Goal: Task Accomplishment & Management: Use online tool/utility

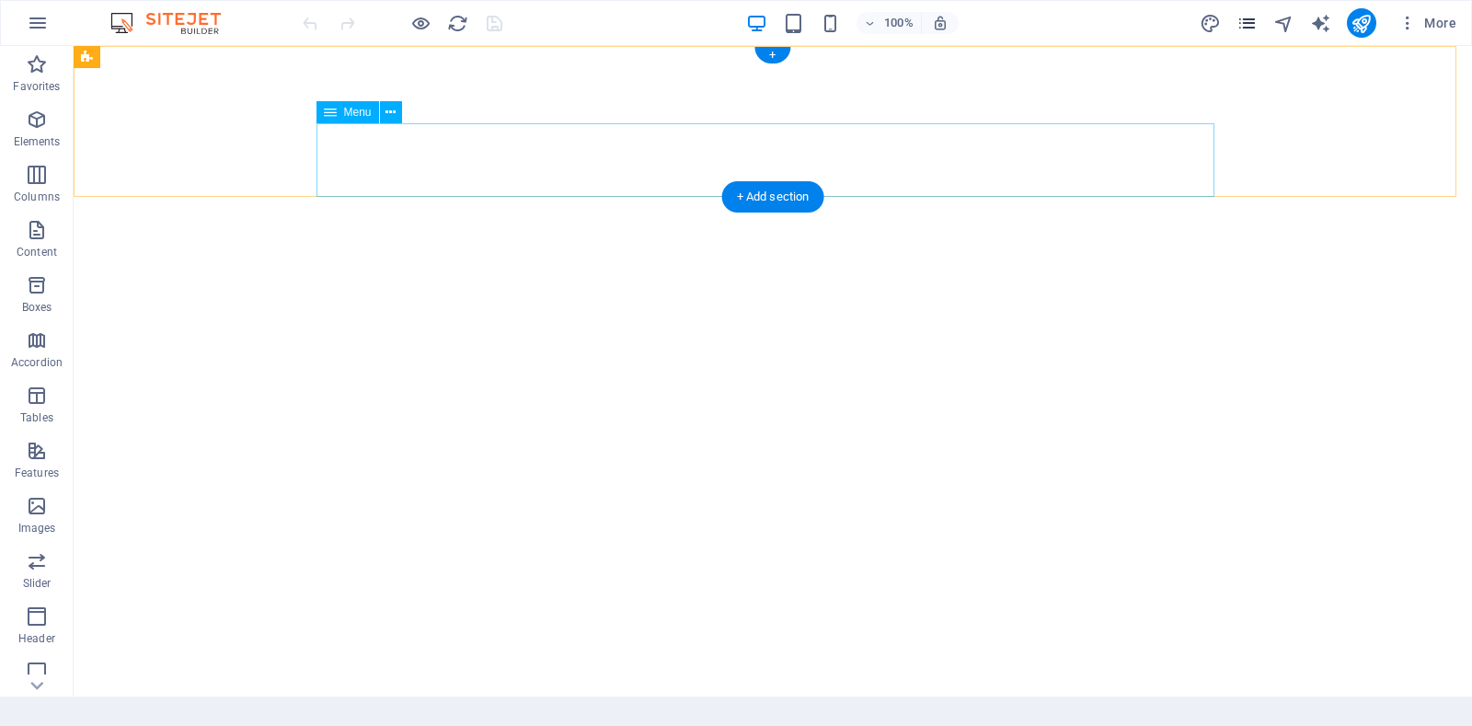
click at [1251, 23] on icon "pages" at bounding box center [1246, 23] width 21 height 21
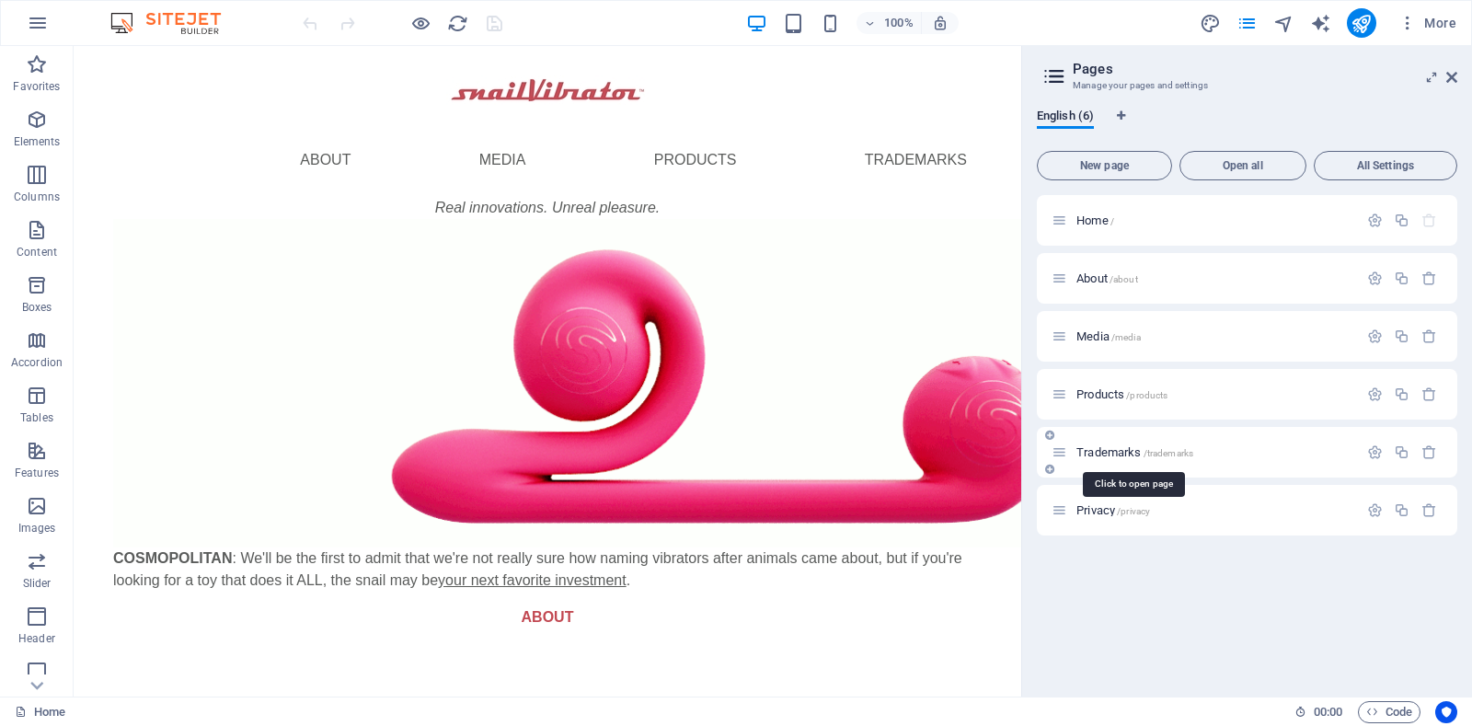
click at [1121, 450] on span "Trademarks /trademarks" at bounding box center [1134, 452] width 117 height 14
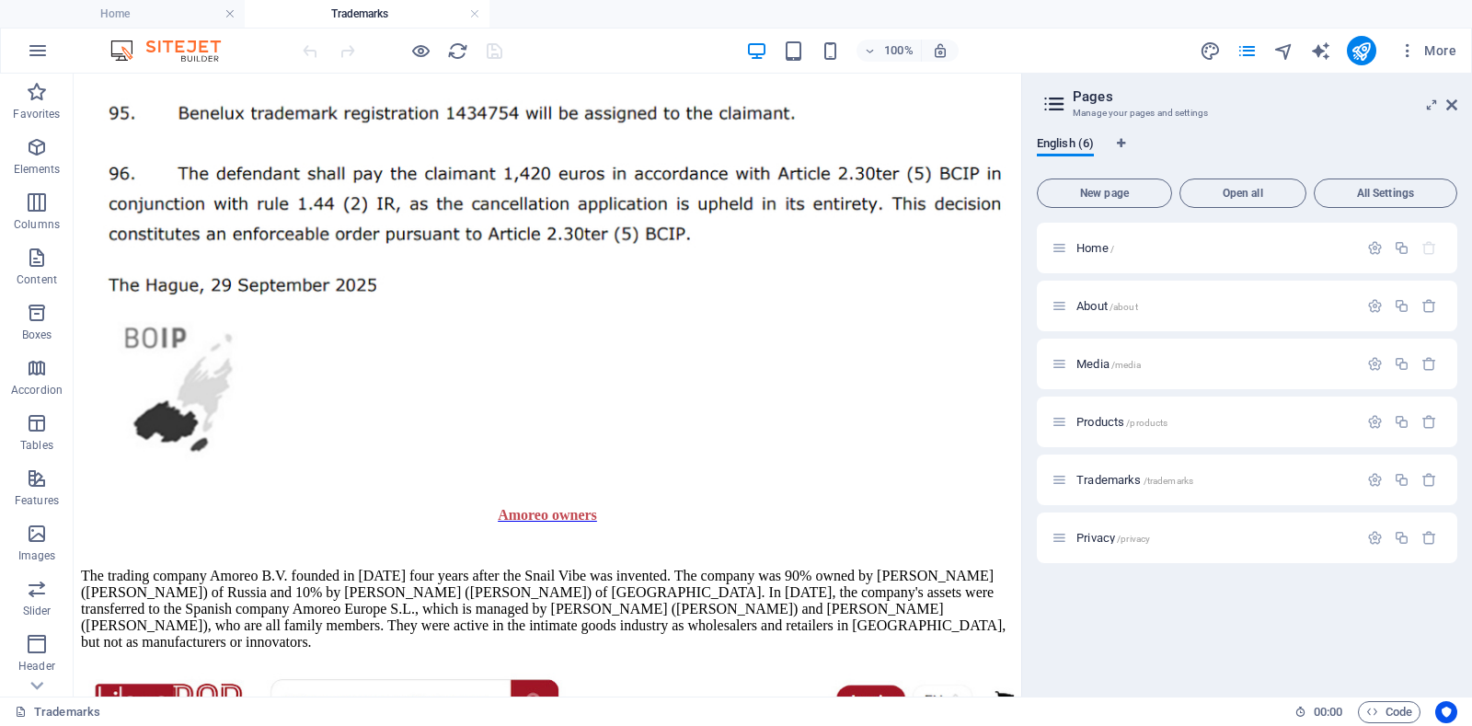
scroll to position [1769, 0]
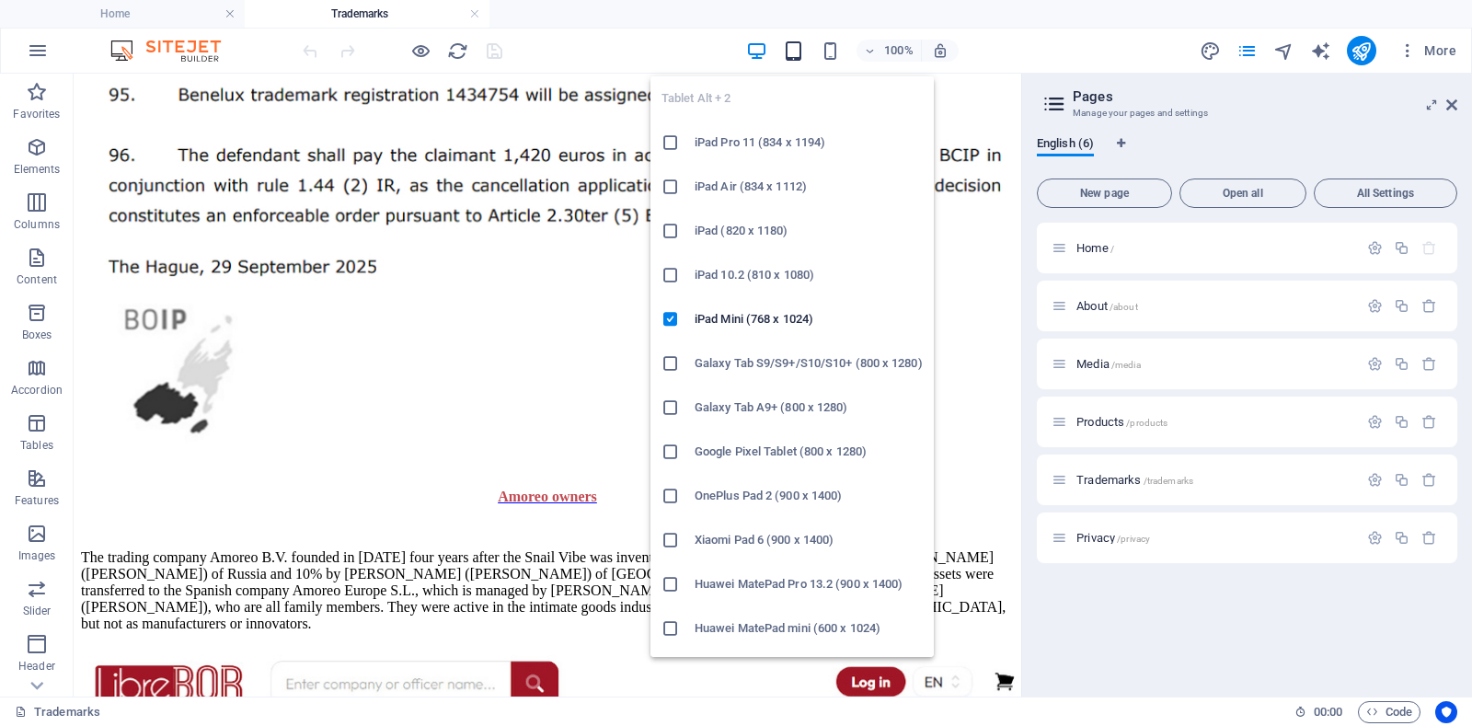
click at [797, 54] on icon "button" at bounding box center [793, 50] width 21 height 21
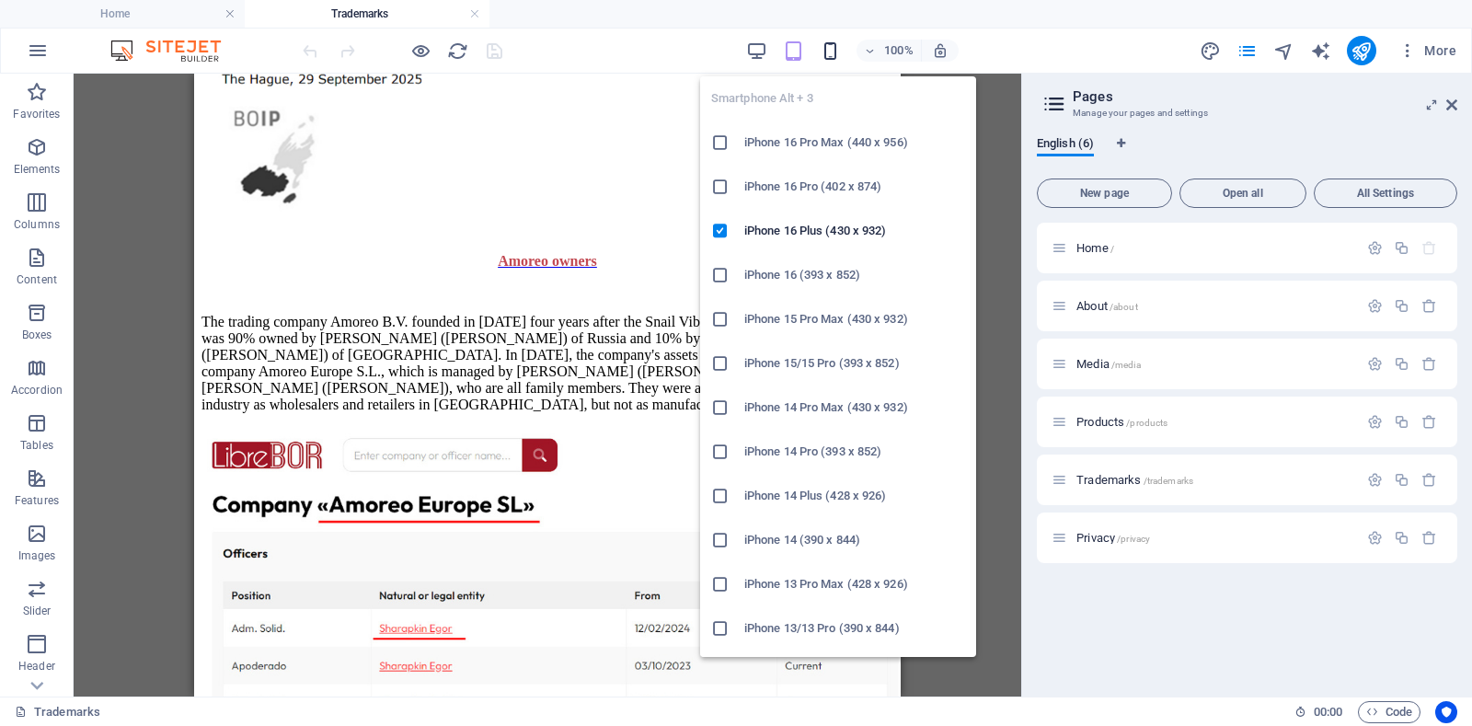
click at [827, 47] on icon "button" at bounding box center [829, 50] width 21 height 21
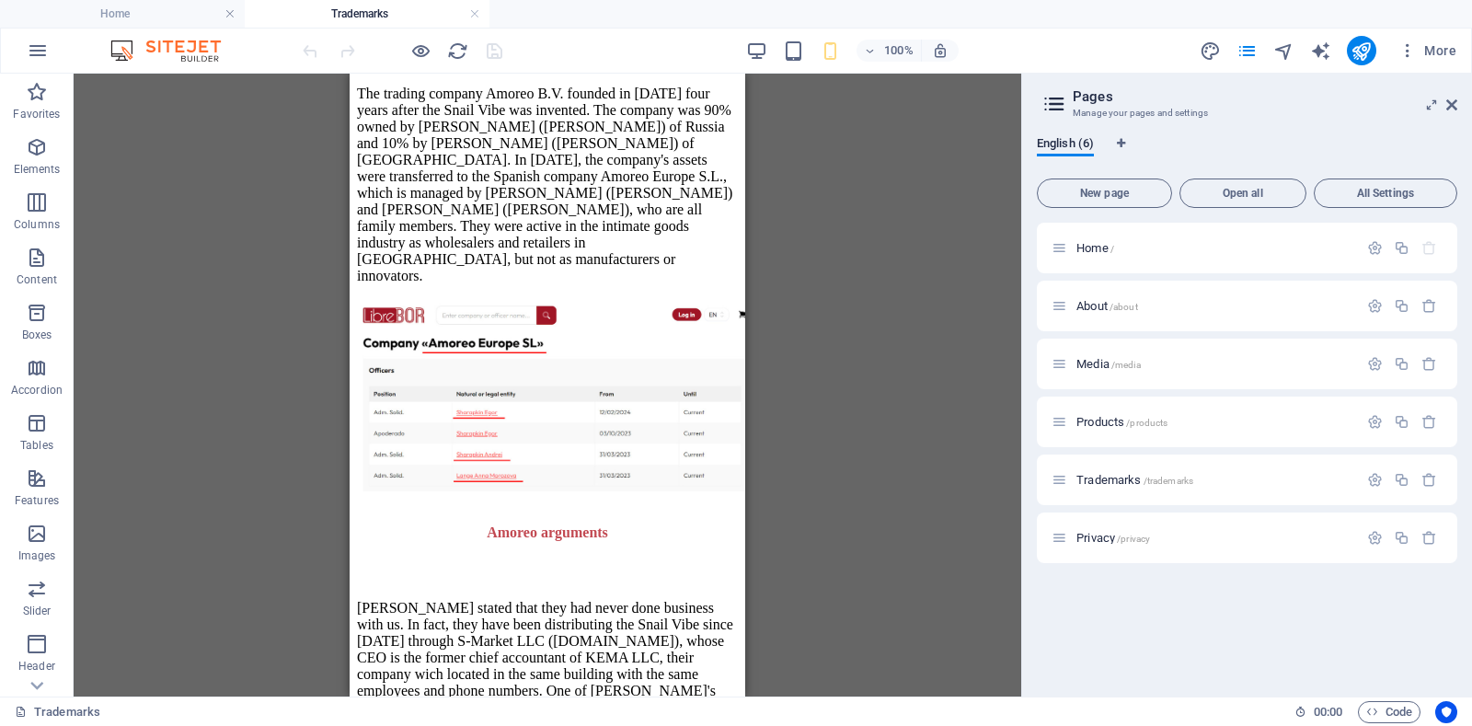
scroll to position [3100, 0]
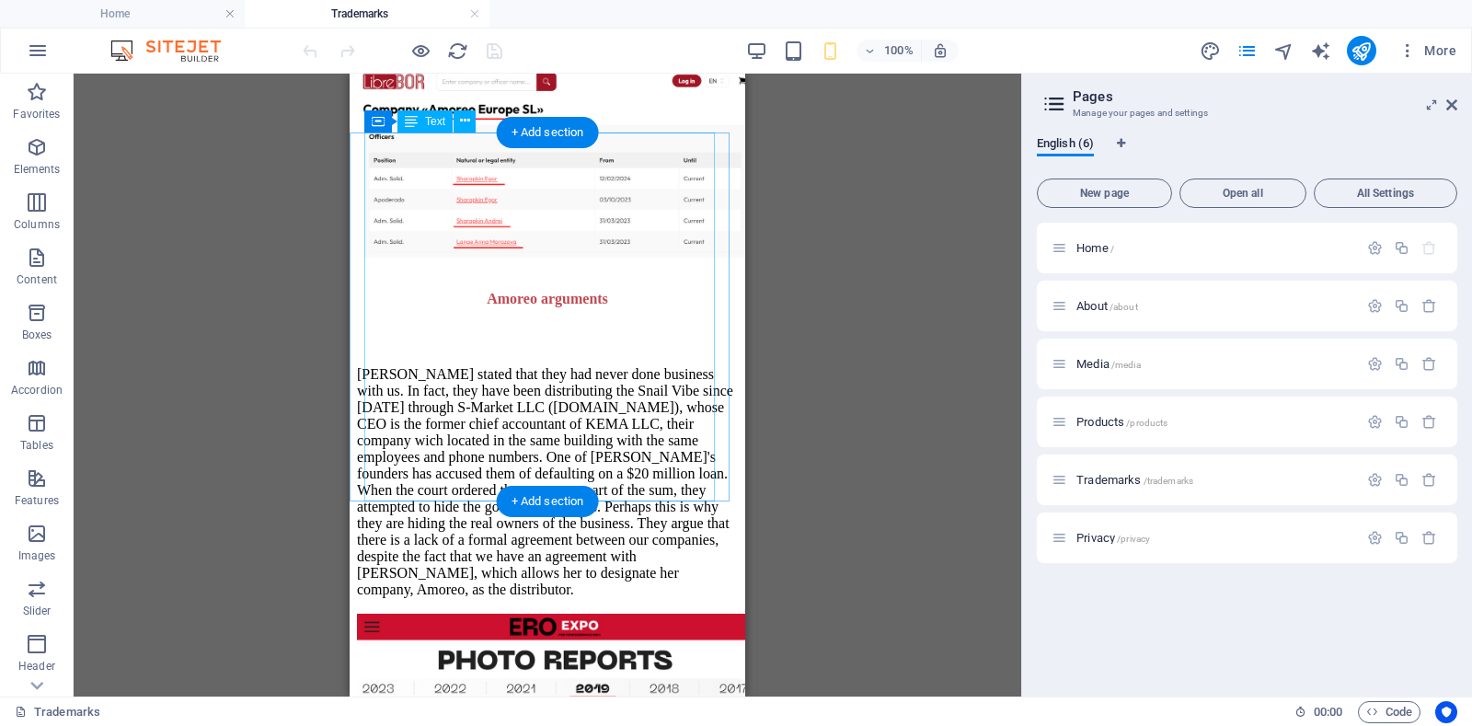
click at [394, 337] on div "[PERSON_NAME] stated that they had never done business with us. In fact, they h…" at bounding box center [547, 475] width 381 height 277
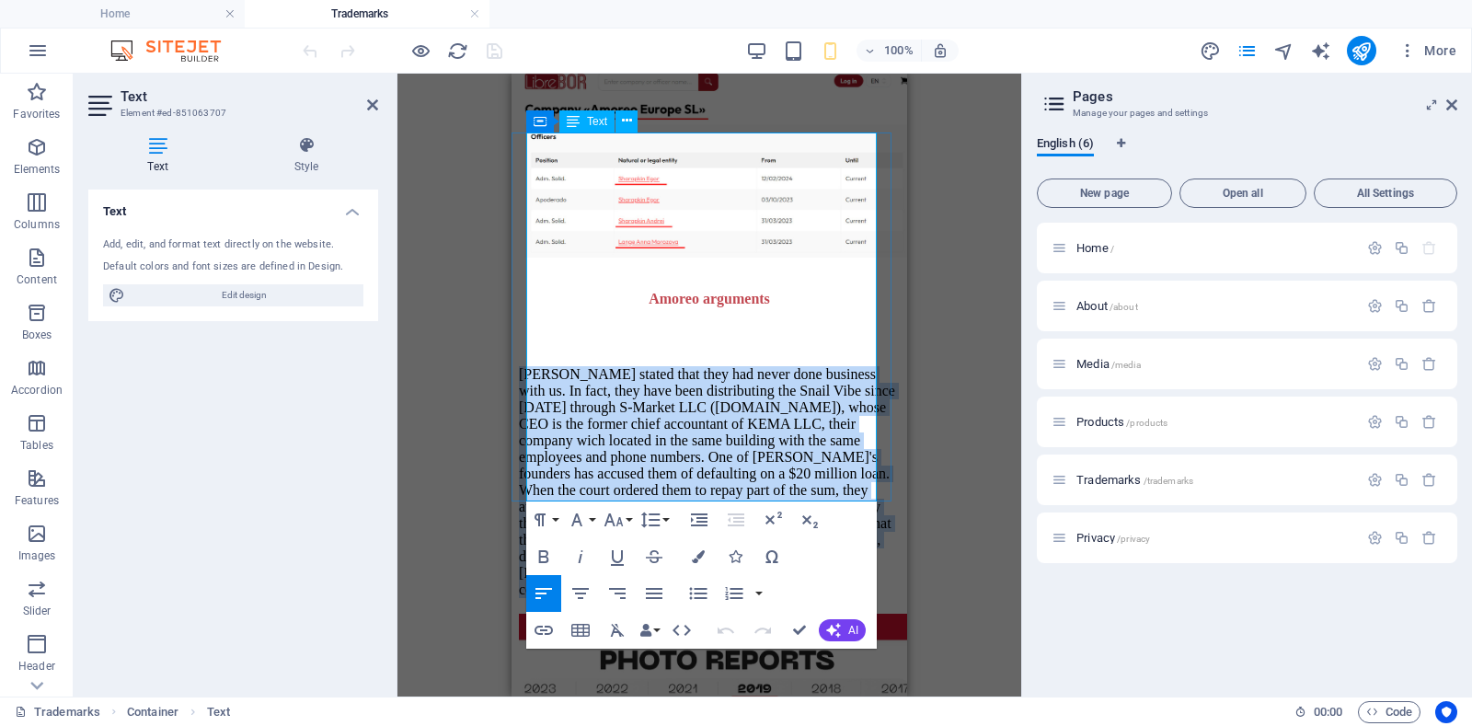
drag, startPoint x: 530, startPoint y: 156, endPoint x: 778, endPoint y: 488, distance: 414.6
click at [777, 488] on p "[PERSON_NAME] stated that they had never done business with us. In fact, they h…" at bounding box center [709, 482] width 381 height 232
copy p "[PERSON_NAME] stated that they had never done business with us. In fact, they h…"
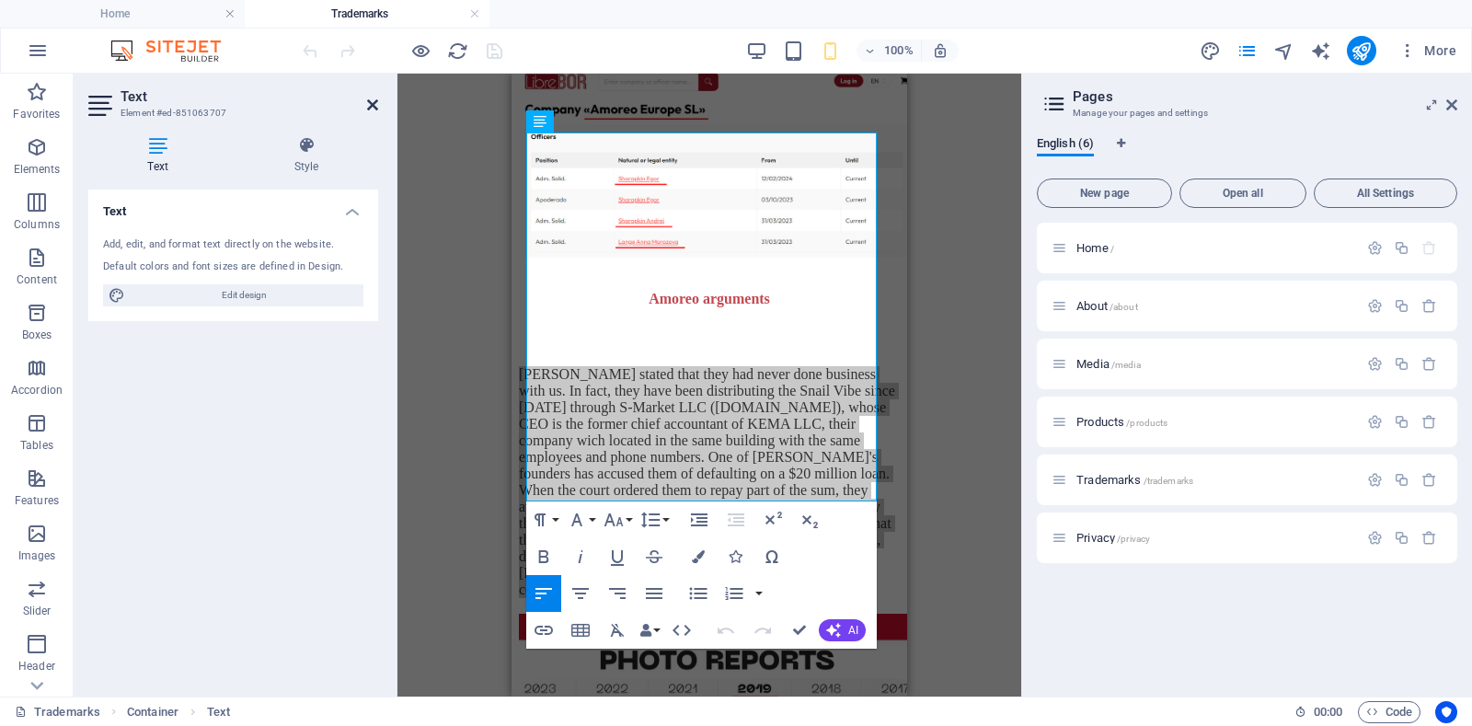
click at [372, 99] on icon at bounding box center [372, 104] width 11 height 15
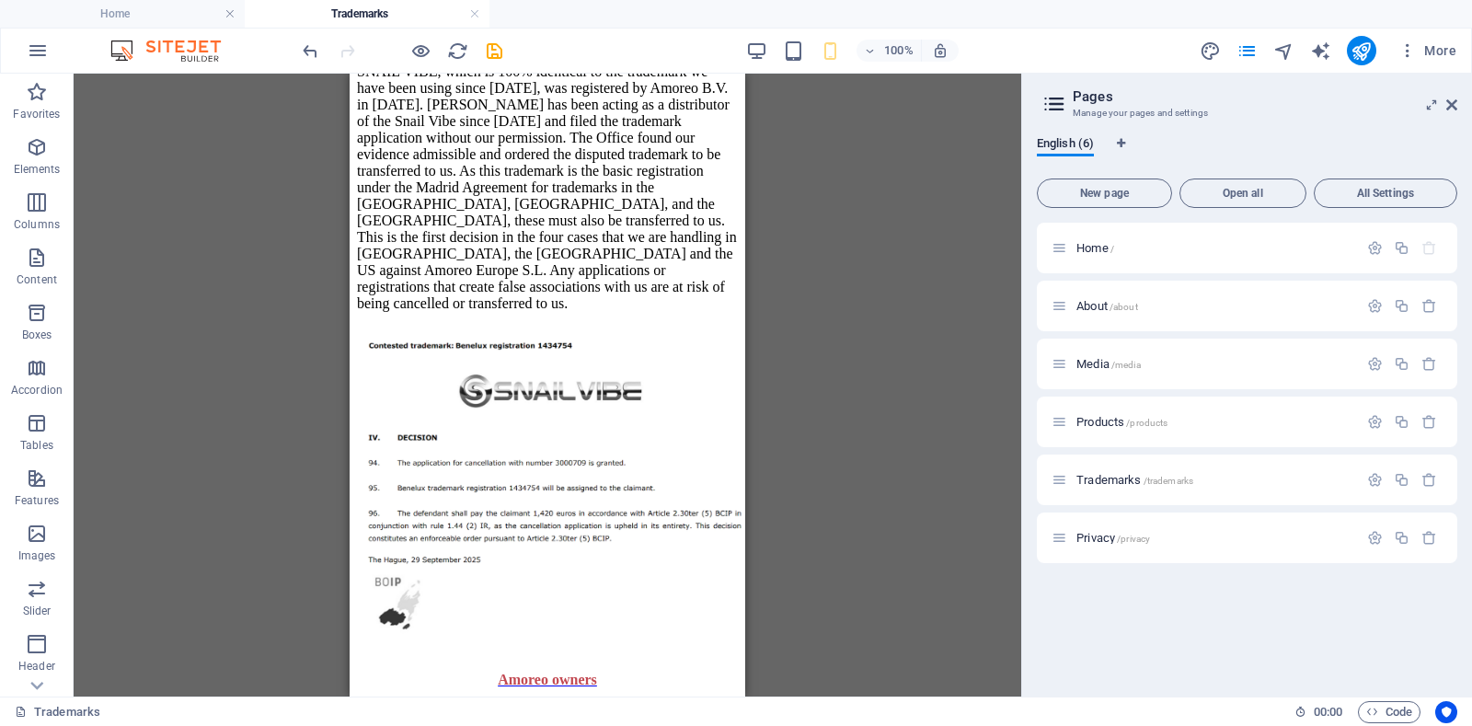
scroll to position [2452, 0]
